Goal: Task Accomplishment & Management: Use online tool/utility

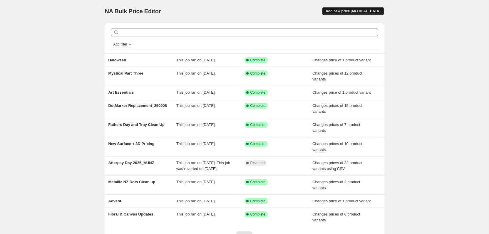
click at [374, 15] on button "Add new price [MEDICAL_DATA]" at bounding box center [353, 11] width 62 height 8
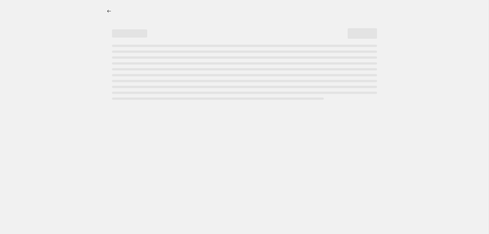
select select "percentage"
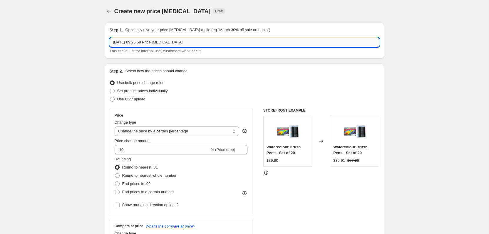
click at [210, 45] on input "[DATE] 09:26:58 Price [MEDICAL_DATA]" at bounding box center [245, 42] width 270 height 9
click at [210, 45] on input "16 Sept 2025, 09:26:58 Price change job" at bounding box center [245, 42] width 270 height 9
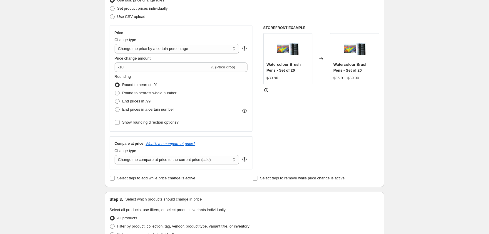
scroll to position [63, 0]
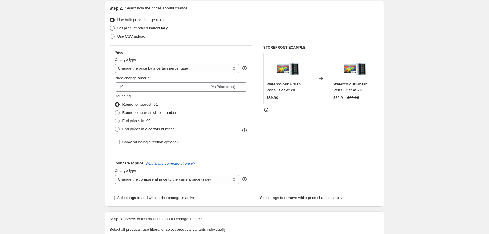
type input "US Price Update 3D Love Nature"
click at [142, 25] on span "Set product prices individually" at bounding box center [142, 28] width 51 height 6
click at [110, 26] on input "Set product prices individually" at bounding box center [110, 26] width 0 height 0
radio input "true"
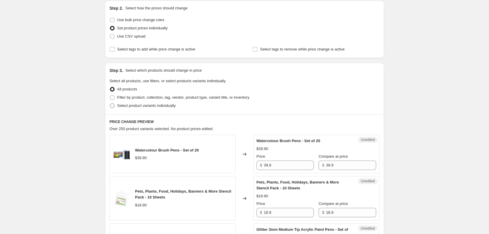
click at [124, 104] on span "Select product variants individually" at bounding box center [146, 106] width 59 height 4
click at [110, 104] on input "Select product variants individually" at bounding box center [110, 104] width 0 height 0
radio input "true"
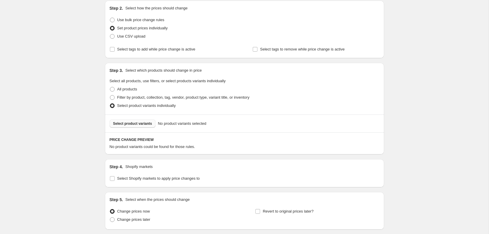
click at [131, 125] on span "Select product variants" at bounding box center [132, 123] width 39 height 5
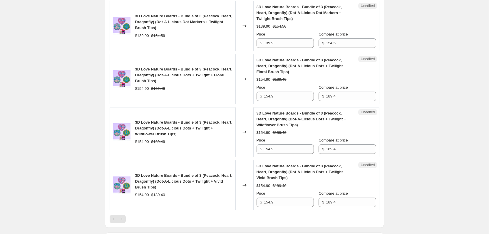
scroll to position [617, 0]
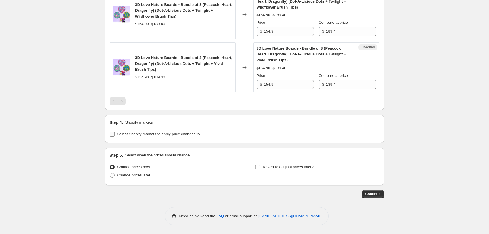
click at [145, 135] on span "Select Shopify markets to apply price changes to" at bounding box center [158, 134] width 83 height 4
click at [115, 135] on input "Select Shopify markets to apply price changes to" at bounding box center [112, 134] width 5 height 5
checkbox input "true"
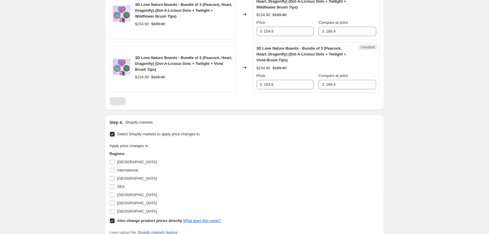
click at [126, 206] on div "USA" at bounding box center [166, 203] width 112 height 8
click at [122, 205] on span "USA" at bounding box center [137, 203] width 40 height 4
click at [115, 205] on input "USA" at bounding box center [112, 203] width 5 height 5
checkbox input "true"
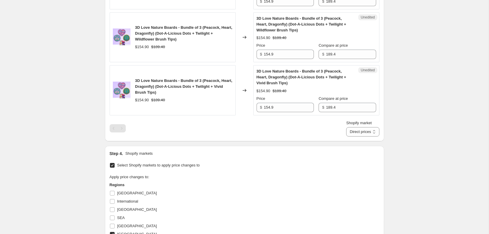
scroll to position [616, 0]
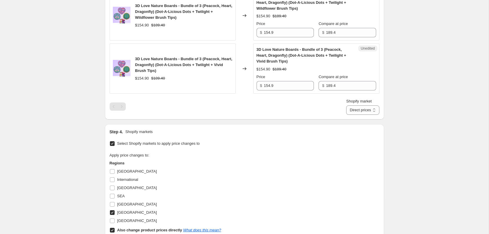
click at [145, 232] on b "Also change product prices directly" at bounding box center [149, 230] width 65 height 4
click at [115, 232] on input "Also change product prices directly What does this mean?" at bounding box center [112, 230] width 5 height 5
checkbox input "false"
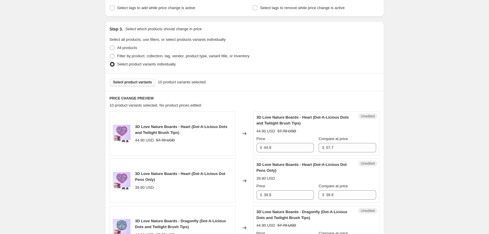
scroll to position [149, 0]
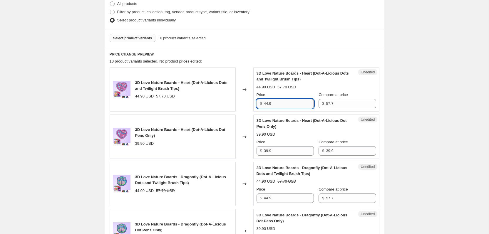
click at [286, 105] on input "44.9" at bounding box center [289, 103] width 50 height 9
type input "49.9"
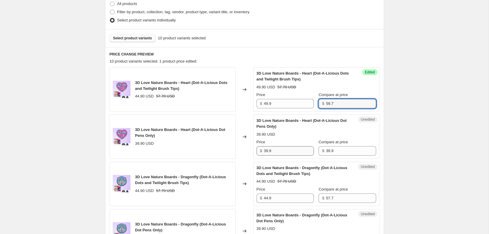
type input "59.7"
click at [269, 149] on input "39.9" at bounding box center [289, 150] width 50 height 9
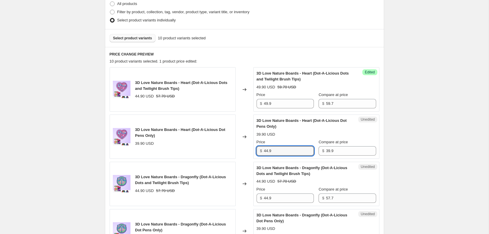
type input "44.9"
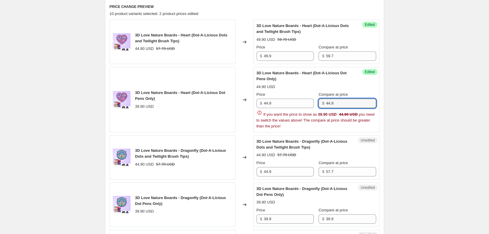
scroll to position [201, 0]
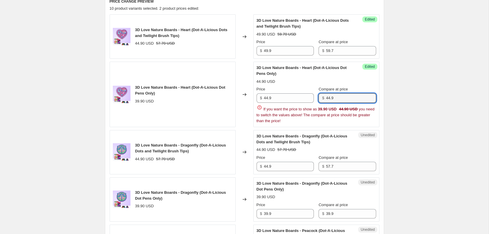
type input "44.9"
click at [270, 103] on div "Success Edited 3D Love Nature Boards - Heart (Dot-A-Licious Dot Pens Only) 44.9…" at bounding box center [317, 95] width 126 height 66
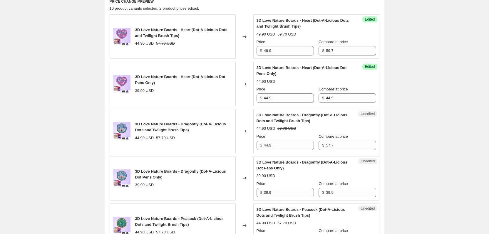
click at [270, 103] on div "Success Edited 3D Love Nature Boards - Heart (Dot-A-Licious Dot Pens Only) 44.9…" at bounding box center [317, 84] width 126 height 44
click at [269, 92] on div "Price" at bounding box center [285, 89] width 57 height 6
click at [271, 101] on input "44.9" at bounding box center [289, 98] width 50 height 9
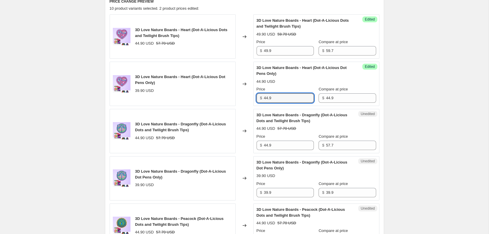
click at [273, 187] on div "Price $ 39.9" at bounding box center [285, 189] width 57 height 16
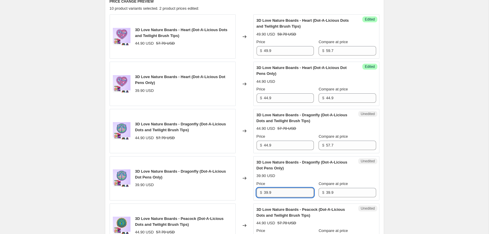
click at [273, 190] on input "39.9" at bounding box center [289, 192] width 50 height 9
paste input "44"
type input "44.9"
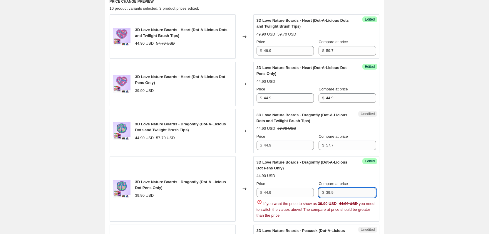
click at [346, 194] on input "39.9" at bounding box center [351, 192] width 50 height 9
paste input "44"
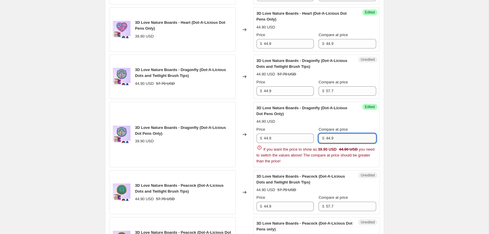
scroll to position [284, 0]
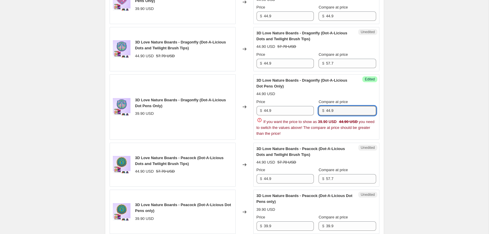
type input "44.9"
click at [294, 221] on div "3D Love Nature Boards - Heart (Dot-A-Licious Dots and Twilight Brush Tips) 44.9…" at bounding box center [245, 189] width 270 height 515
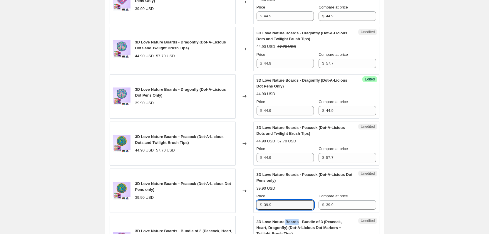
click at [294, 221] on span "3D Love Nature Boards - Bundle of 3 (Peacock, Heart, Dragonfly) (Dot-A-Licious …" at bounding box center [299, 228] width 85 height 16
click at [290, 201] on input "39.9" at bounding box center [289, 205] width 50 height 9
paste input "44"
type input "44.9"
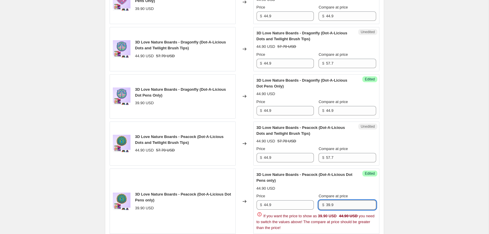
click at [343, 203] on input "39.9" at bounding box center [351, 205] width 50 height 9
paste input "44"
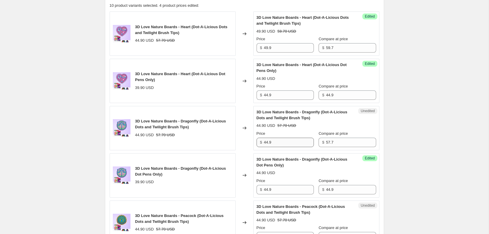
scroll to position [204, 0]
type input "44.9"
click at [275, 50] on input "49.9" at bounding box center [289, 48] width 50 height 9
click at [279, 147] on input "44.9" at bounding box center [289, 142] width 50 height 9
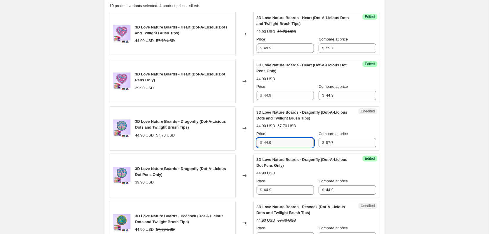
click at [279, 147] on input "44.9" at bounding box center [289, 142] width 50 height 9
paste input "9"
type input "49.9"
click at [328, 49] on input "59.7" at bounding box center [351, 48] width 50 height 9
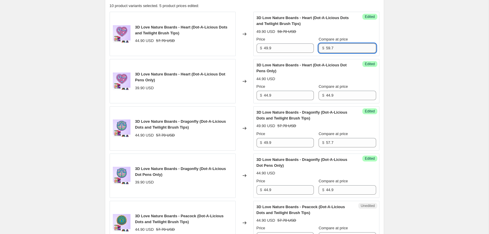
click at [328, 49] on input "59.7" at bounding box center [351, 48] width 50 height 9
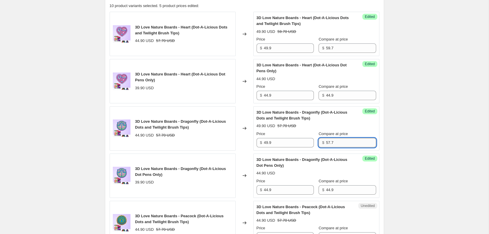
click at [331, 139] on input "57.7" at bounding box center [351, 142] width 50 height 9
paste input "9"
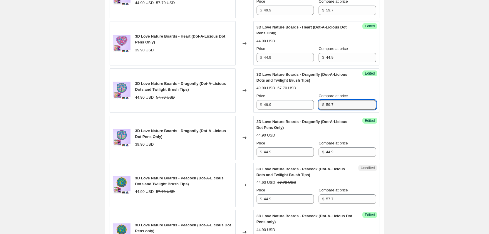
scroll to position [252, 0]
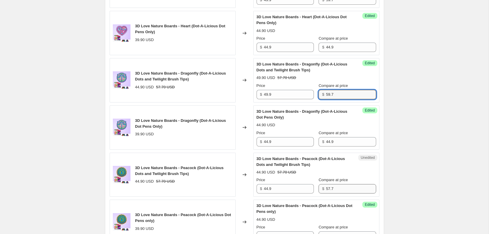
type input "59.7"
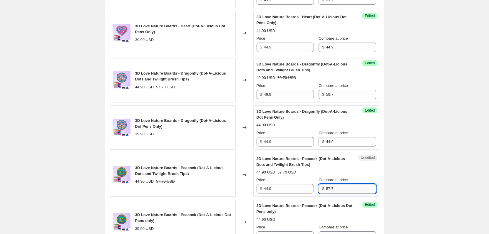
click at [329, 191] on input "57.7" at bounding box center [351, 188] width 50 height 9
paste input "9"
type input "59.7"
click at [277, 103] on div "3D Love Nature Boards - Heart (Dot-A-Licious Dots and Twilight Brush Tips) 44.9…" at bounding box center [245, 211] width 270 height 494
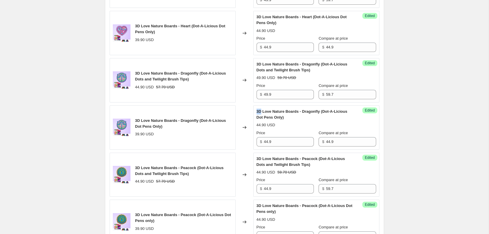
click at [277, 103] on div "3D Love Nature Boards - Heart (Dot-A-Licious Dots and Twilight Brush Tips) 44.9…" at bounding box center [245, 211] width 270 height 494
click at [274, 98] on input "49.9" at bounding box center [289, 94] width 50 height 9
click at [277, 191] on input "44.9" at bounding box center [289, 188] width 50 height 9
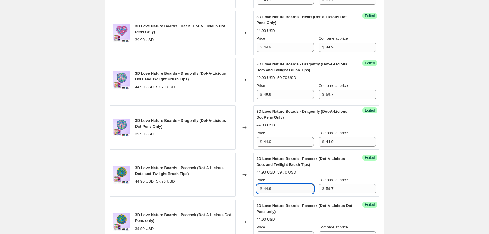
paste input "9"
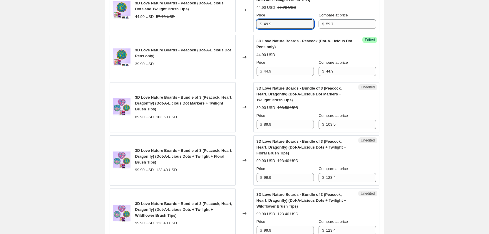
scroll to position [455, 0]
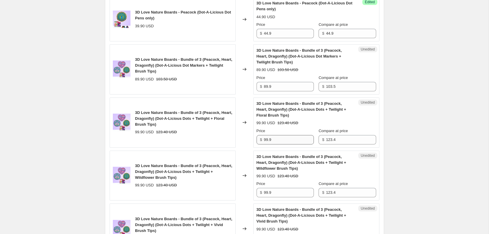
type input "49.9"
click at [283, 142] on input "99.9" at bounding box center [289, 139] width 50 height 9
type input "109.9"
type input "129.4"
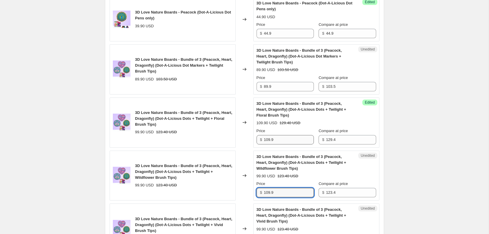
type input "109.9"
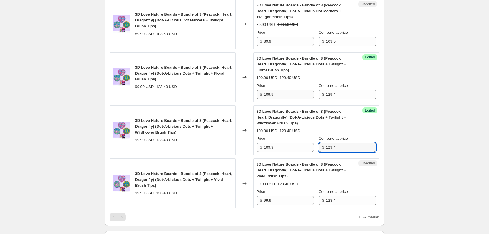
scroll to position [566, 0]
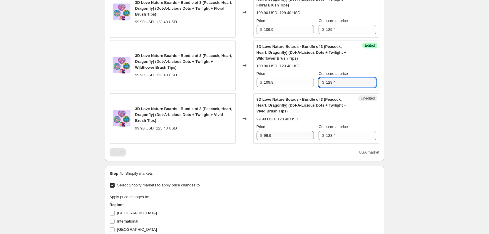
type input "129.4"
click at [274, 136] on input "99.9" at bounding box center [289, 135] width 50 height 9
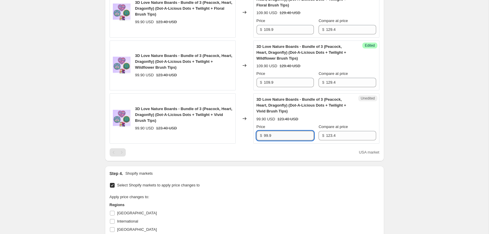
click at [274, 136] on input "99.9" at bounding box center [289, 135] width 50 height 9
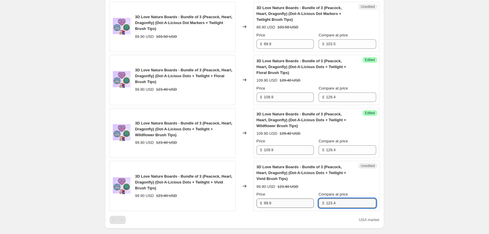
scroll to position [486, 0]
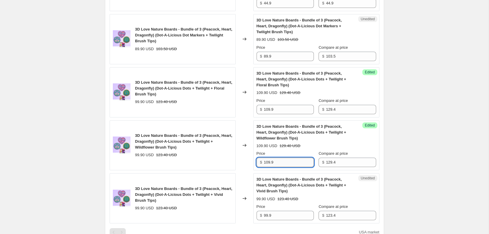
click at [273, 160] on input "109.9" at bounding box center [289, 162] width 50 height 9
click at [269, 219] on input "99.9" at bounding box center [289, 215] width 50 height 9
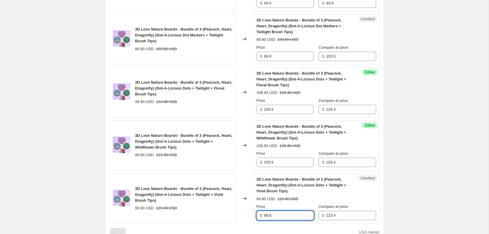
click at [269, 219] on input "99.9" at bounding box center [289, 215] width 50 height 9
paste input "10"
type input "109.9"
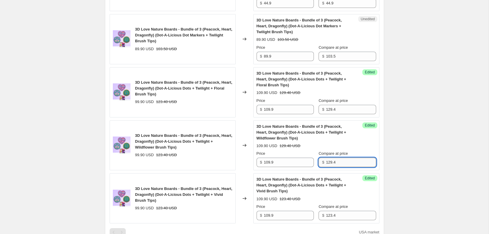
click at [331, 166] on input "129.4" at bounding box center [351, 162] width 50 height 9
click at [330, 217] on input "123.4" at bounding box center [351, 215] width 50 height 9
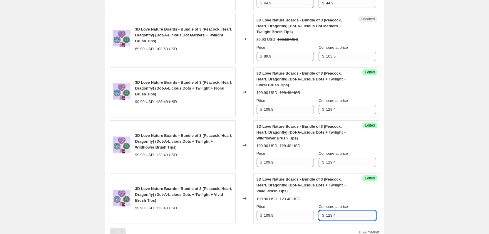
click at [330, 217] on input "123.4" at bounding box center [351, 215] width 50 height 9
paste input "9"
type input "129.4"
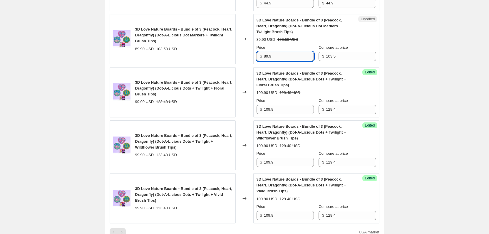
click at [270, 57] on input "89.9" at bounding box center [289, 56] width 50 height 9
type input "9"
type input "99.9"
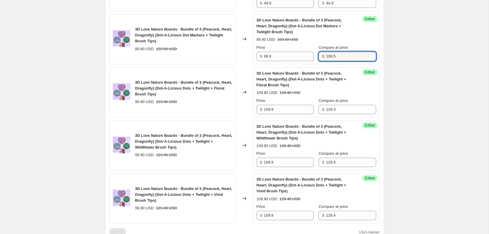
type input "109.5"
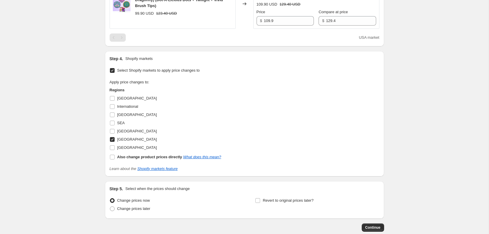
scroll to position [714, 0]
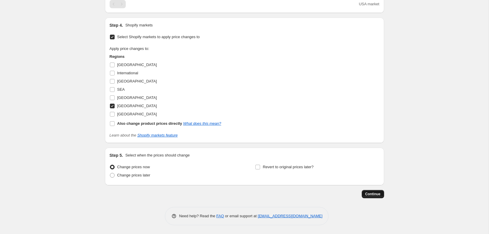
click at [379, 191] on button "Continue" at bounding box center [373, 194] width 22 height 8
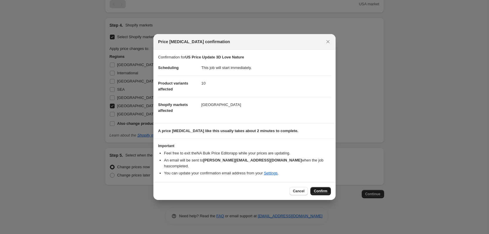
click at [321, 189] on span "Confirm" at bounding box center [321, 191] width 14 height 5
